Goal: Information Seeking & Learning: Learn about a topic

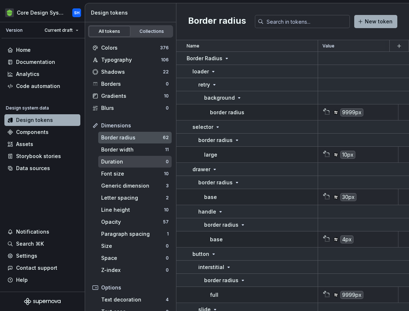
click at [133, 160] on div "Duration" at bounding box center [133, 161] width 65 height 7
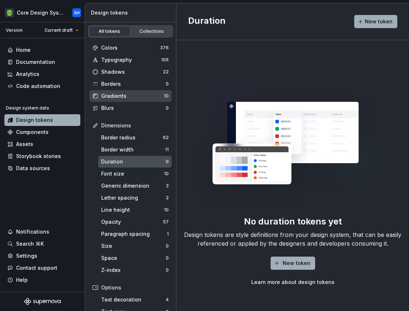
click at [140, 95] on div "Gradients" at bounding box center [132, 95] width 63 height 7
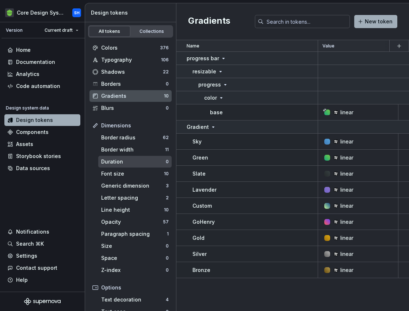
click at [132, 161] on div "Duration" at bounding box center [133, 161] width 65 height 7
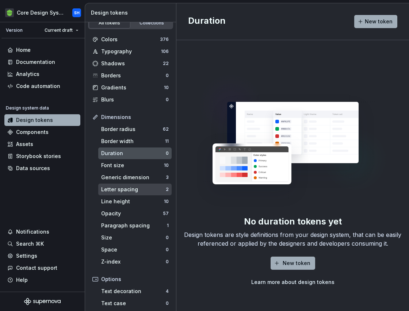
scroll to position [1, 0]
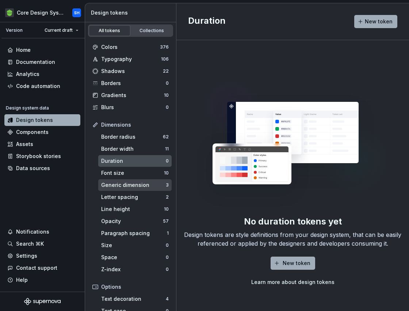
click at [135, 186] on div "Generic dimension" at bounding box center [133, 184] width 65 height 7
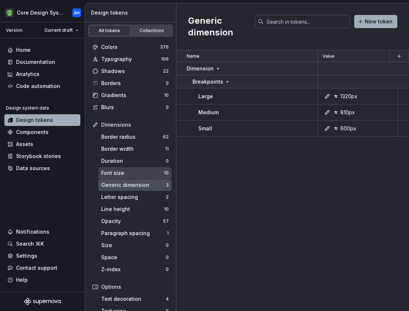
click at [129, 168] on div "Font size 10" at bounding box center [134, 173] width 73 height 12
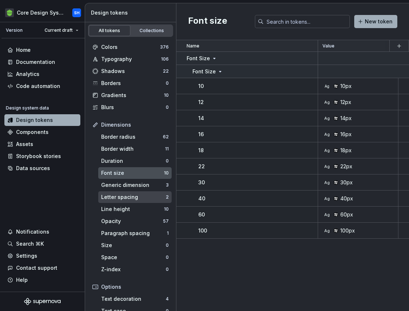
click at [126, 201] on div "Letter spacing 2" at bounding box center [134, 197] width 73 height 12
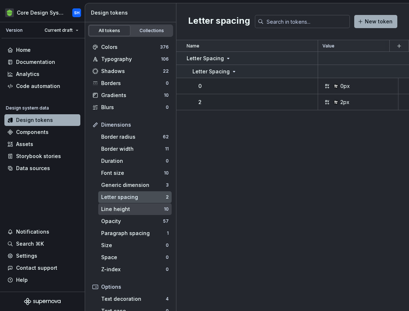
click at [130, 214] on div "Line height 10" at bounding box center [134, 209] width 73 height 12
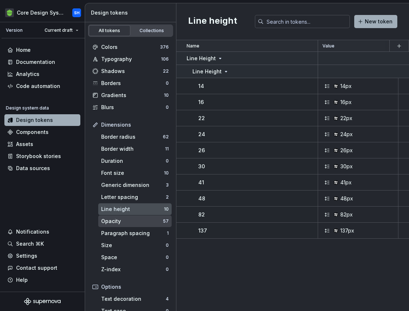
click at [131, 218] on div "Opacity" at bounding box center [132, 221] width 62 height 7
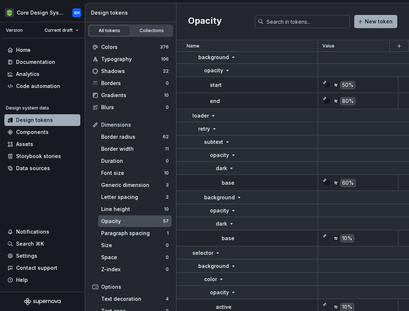
scroll to position [2010, 0]
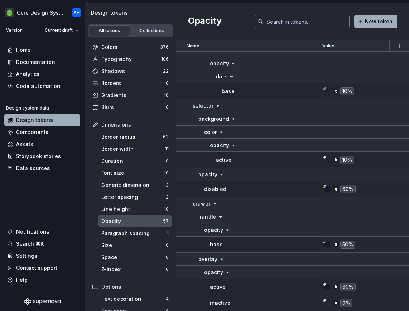
click at [301, 22] on input "text" at bounding box center [307, 21] width 86 height 13
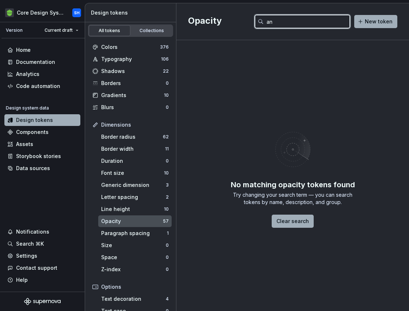
type input "a"
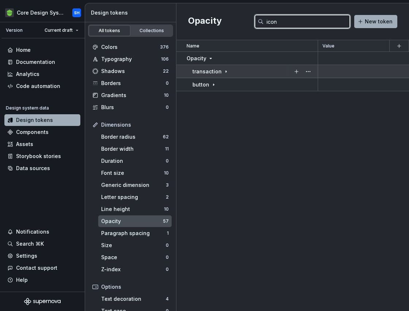
type input "icon"
click at [223, 72] on icon at bounding box center [226, 72] width 6 height 6
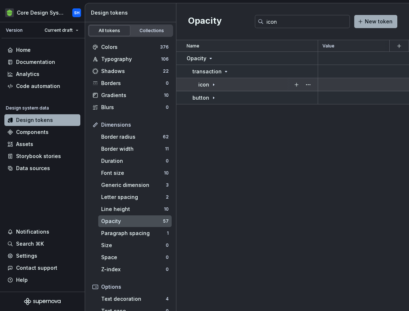
click at [215, 86] on icon at bounding box center [214, 85] width 6 height 6
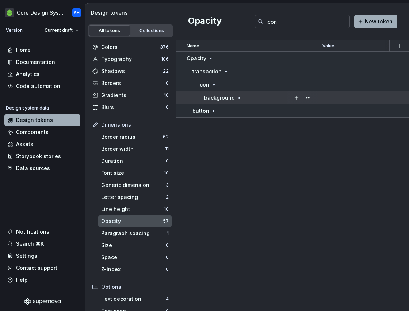
click at [242, 100] on div "background" at bounding box center [260, 97] width 113 height 7
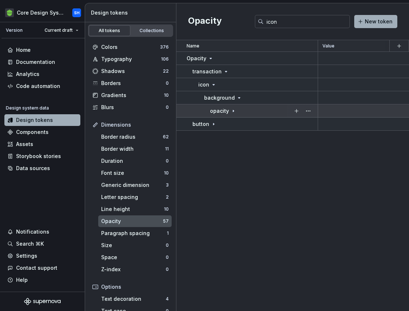
click at [227, 109] on p "opacity" at bounding box center [219, 110] width 19 height 7
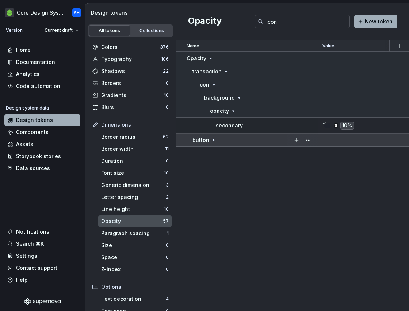
click at [213, 138] on icon at bounding box center [214, 140] width 6 height 6
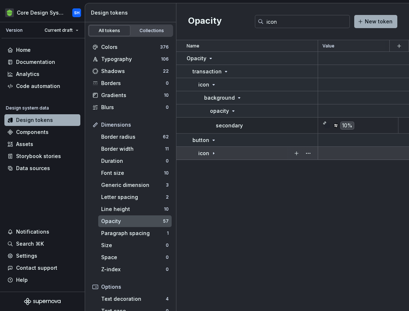
click at [215, 154] on icon at bounding box center [214, 153] width 6 height 6
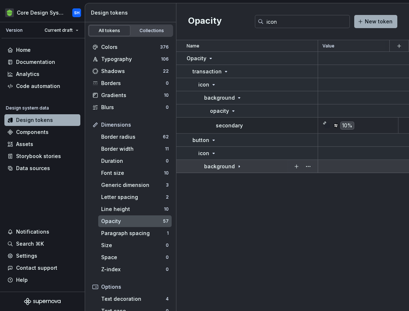
click at [233, 166] on div "background" at bounding box center [223, 166] width 38 height 7
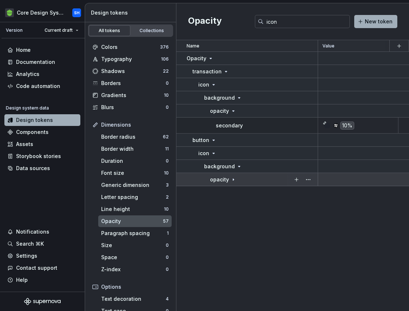
click at [244, 180] on div "opacity" at bounding box center [263, 179] width 107 height 7
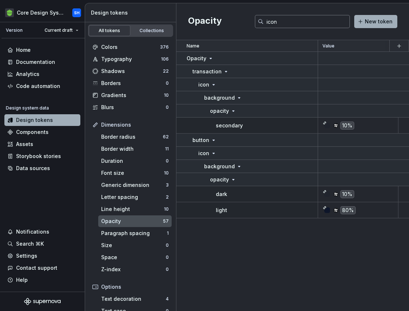
click at [285, 25] on input "icon" at bounding box center [307, 21] width 86 height 13
click at [112, 55] on div "Typography 106" at bounding box center [130, 59] width 82 height 12
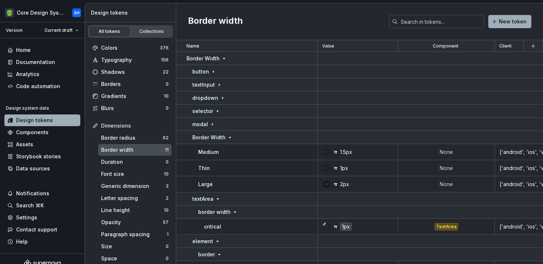
scroll to position [10, 0]
